Goal: Task Accomplishment & Management: Manage account settings

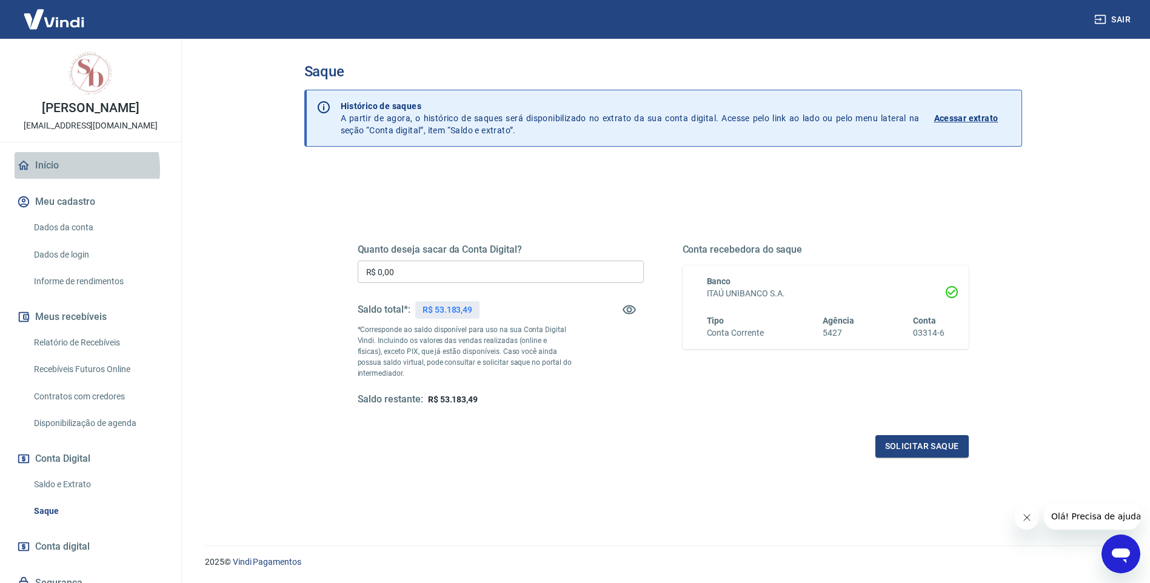
click at [67, 169] on link "Início" at bounding box center [91, 165] width 152 height 27
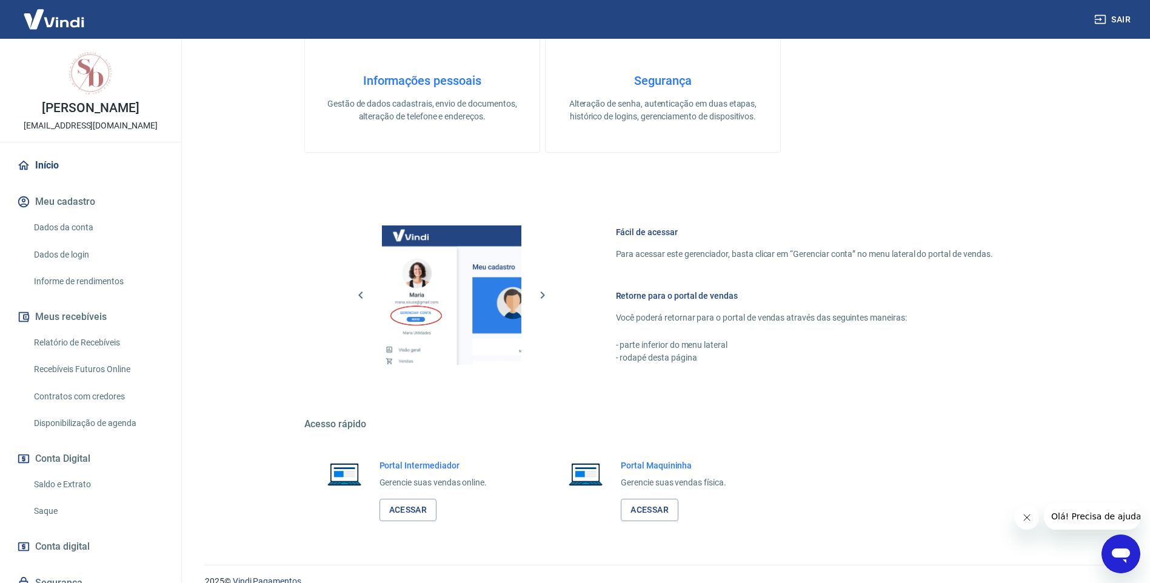
scroll to position [362, 0]
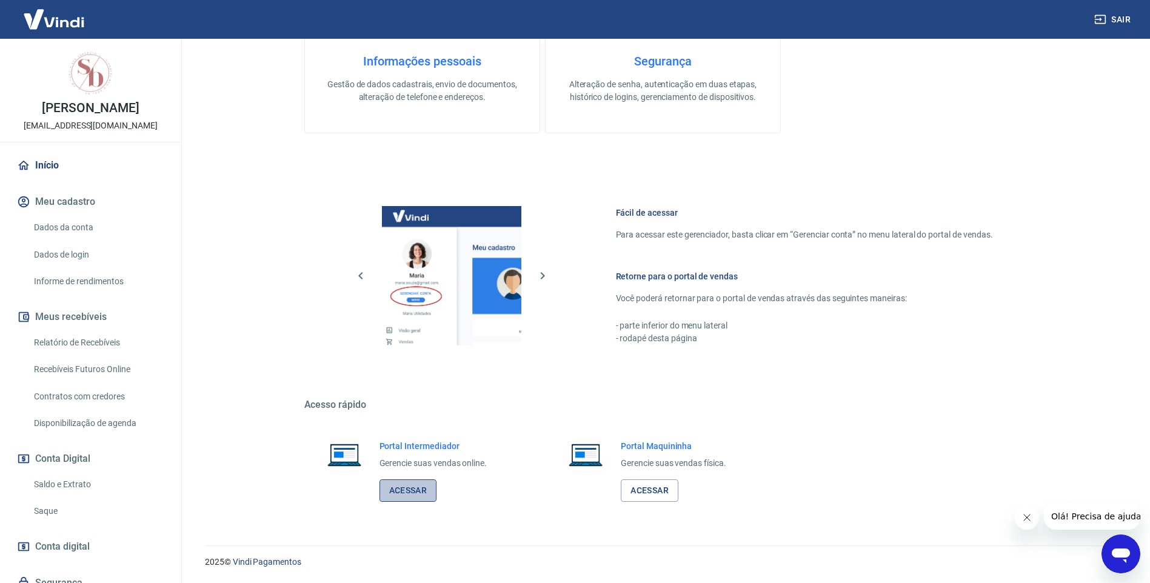
click at [419, 494] on link "Acessar" at bounding box center [409, 491] width 58 height 22
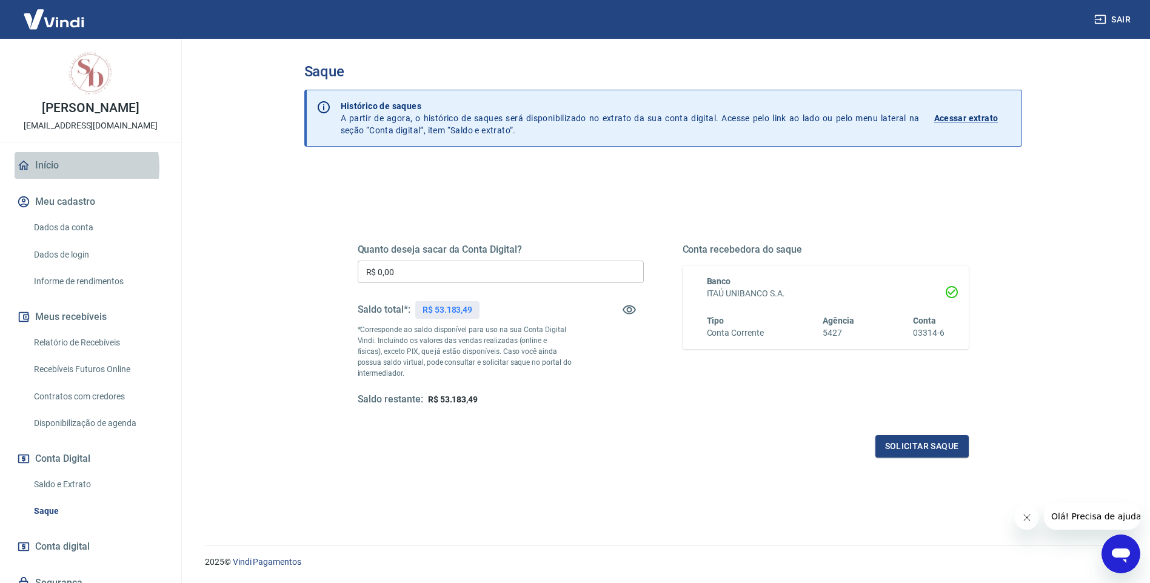
click at [61, 167] on link "Início" at bounding box center [91, 165] width 152 height 27
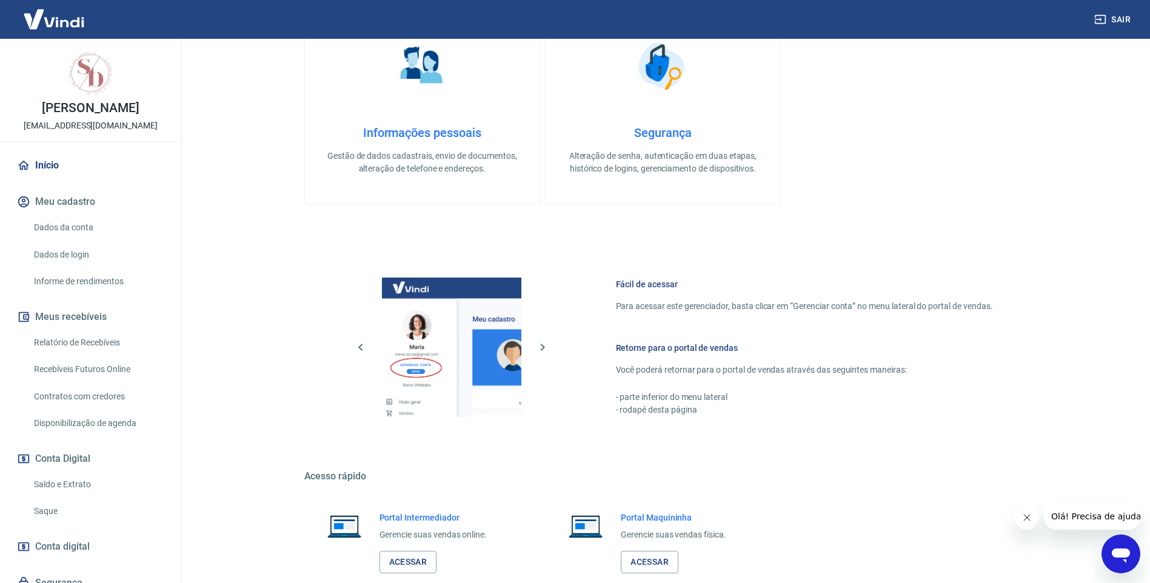
scroll to position [362, 0]
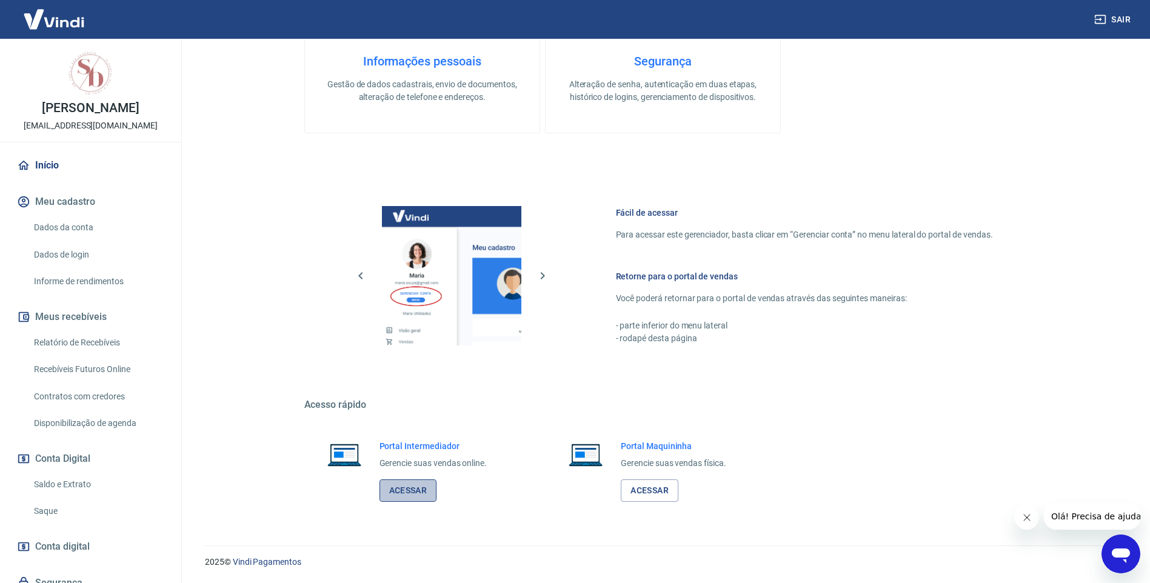
click at [411, 498] on link "Acessar" at bounding box center [409, 491] width 58 height 22
